Goal: Task Accomplishment & Management: Manage account settings

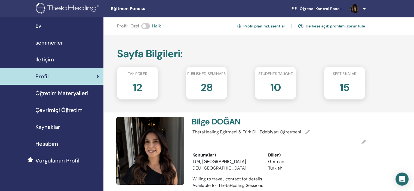
click at [319, 14] on ul "Öğrenci Kontrol Paneli BD Bilge DOĞAN ThetaLearning'im ThetaHealer'larım Semine…" at bounding box center [327, 8] width 114 height 17
click at [319, 13] on link "Öğrenci Kontrol Paneli" at bounding box center [316, 9] width 59 height 10
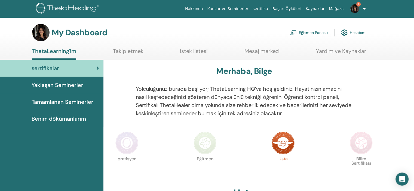
click at [355, 7] on img at bounding box center [354, 8] width 9 height 9
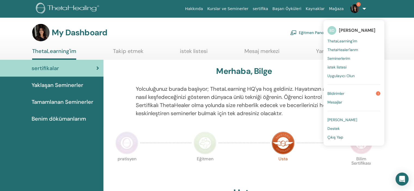
click at [357, 93] on link "Bildirimler 1" at bounding box center [354, 93] width 53 height 9
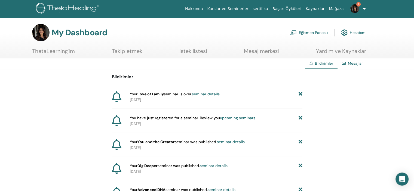
click at [354, 7] on img at bounding box center [354, 8] width 9 height 9
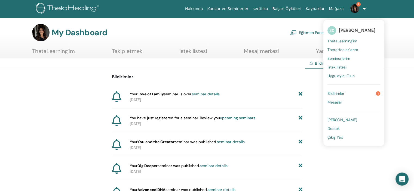
click at [340, 91] on span "Bildirimler" at bounding box center [336, 93] width 17 height 5
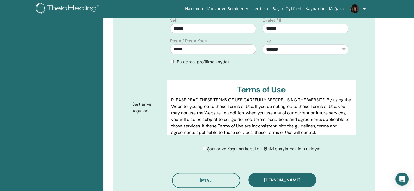
scroll to position [231, 0]
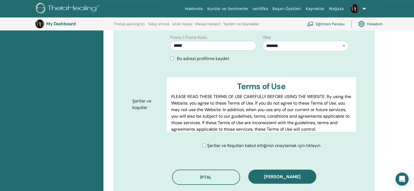
click at [185, 54] on div "**********" at bounding box center [259, 30] width 193 height 74
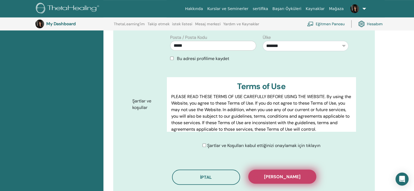
click at [285, 174] on span "[PERSON_NAME]" at bounding box center [282, 177] width 36 height 6
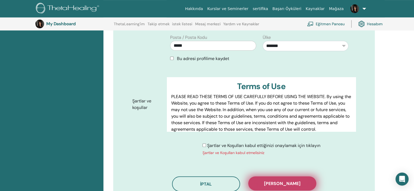
click at [298, 177] on button "Kaydı onayla" at bounding box center [282, 184] width 68 height 14
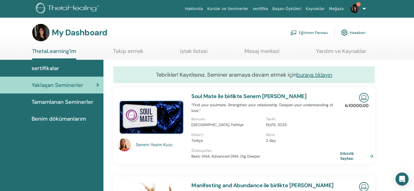
click at [144, 144] on div "Senem Yesim Kuzu" at bounding box center [161, 145] width 50 height 7
click at [145, 144] on div "Senem Yesim Kuzu" at bounding box center [161, 145] width 50 height 7
click at [160, 147] on div "Senem Yesim Kuzu" at bounding box center [161, 145] width 50 height 7
drag, startPoint x: 160, startPoint y: 147, endPoint x: 143, endPoint y: 145, distance: 16.7
click at [143, 145] on div "Senem Yesim Kuzu" at bounding box center [161, 145] width 50 height 7
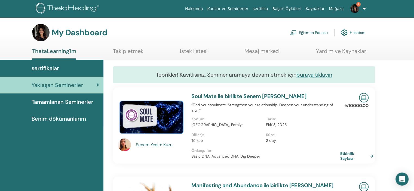
click at [274, 98] on link "Soul Mate ile birlikte Senem Yesim Kuzu" at bounding box center [248, 96] width 115 height 7
click at [272, 96] on link "Soul Mate ile birlikte Senem Yesim Kuzu" at bounding box center [248, 96] width 115 height 7
click at [247, 96] on link "Soul Mate ile birlikte Senem Yesim Kuzu" at bounding box center [248, 96] width 115 height 7
click at [252, 96] on link "Soul Mate ile birlikte Senem Yesim Kuzu" at bounding box center [248, 96] width 115 height 7
click at [172, 118] on img at bounding box center [151, 116] width 67 height 47
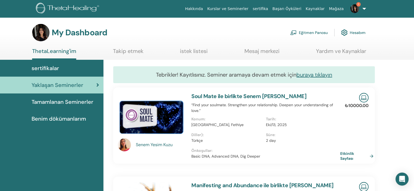
click at [157, 158] on div "Senem Yesim Kuzu Soul Mate ile birlikte Senem Yesim Kuzu “Find your soulmate. S…" at bounding box center [244, 126] width 270 height 76
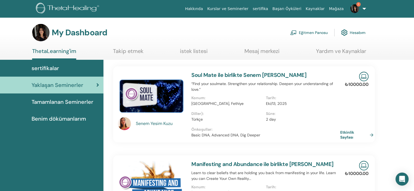
click at [161, 126] on div "Senem [PERSON_NAME]" at bounding box center [161, 124] width 50 height 7
click at [160, 98] on img at bounding box center [151, 95] width 67 height 47
click at [295, 91] on p "“Find your soulmate. Strengthen your relationship. Deepen your understanding of…" at bounding box center [265, 86] width 149 height 11
click at [294, 91] on p "“Find your soulmate. Strengthen your relationship. Deepen your understanding of…" at bounding box center [265, 86] width 149 height 11
click at [291, 83] on p "“Find your soulmate. Strengthen your relationship. Deepen your understanding of…" at bounding box center [265, 86] width 149 height 11
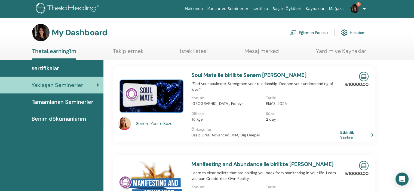
click at [277, 77] on link "Soul Mate ile birlikte Senem Yesim Kuzu" at bounding box center [248, 75] width 115 height 7
click at [242, 165] on link "Manifesting and Abundance ile birlikte Gonca Yıldız" at bounding box center [262, 164] width 142 height 7
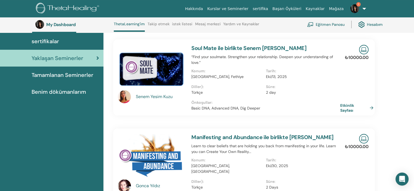
scroll to position [69, 0]
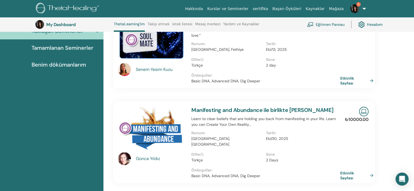
click at [139, 72] on div "Senem Yesim Kuzu" at bounding box center [161, 69] width 50 height 7
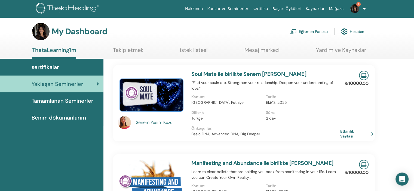
scroll to position [0, 0]
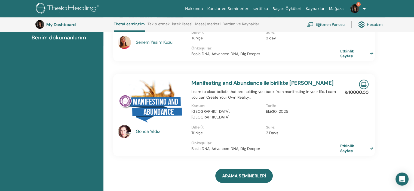
click at [137, 134] on div "Gonca Yıldız" at bounding box center [161, 132] width 50 height 7
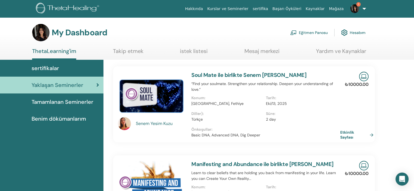
click at [128, 50] on link "Takip etmek" at bounding box center [128, 53] width 30 height 11
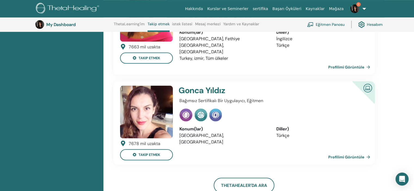
scroll to position [314, 0]
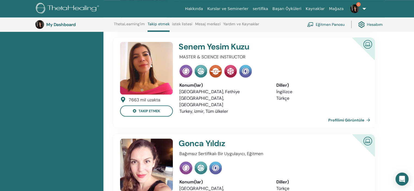
click at [164, 72] on img at bounding box center [146, 68] width 53 height 53
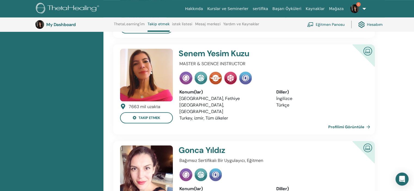
scroll to position [314, 0]
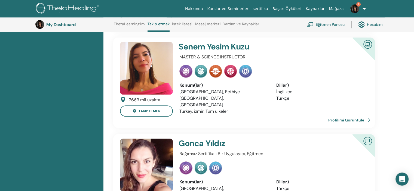
click at [127, 155] on img at bounding box center [146, 165] width 53 height 53
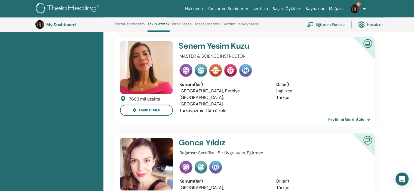
scroll to position [314, 0]
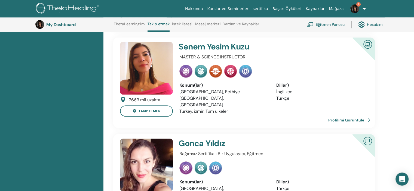
click at [360, 115] on link "Profilimi Görüntüle" at bounding box center [350, 120] width 44 height 11
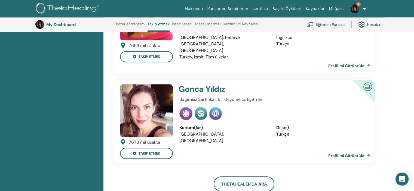
click at [147, 99] on img at bounding box center [146, 110] width 53 height 53
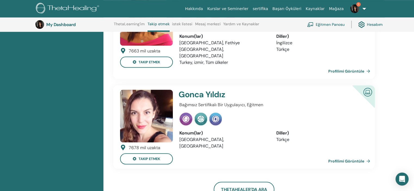
scroll to position [368, 0]
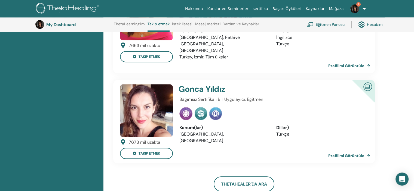
click at [352, 151] on link "Profilimi Görüntüle" at bounding box center [350, 156] width 44 height 11
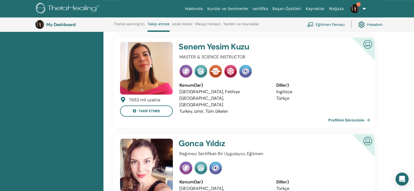
click at [342, 115] on link "Profilimi Görüntüle" at bounding box center [350, 120] width 44 height 11
